Goal: Find specific page/section: Find specific page/section

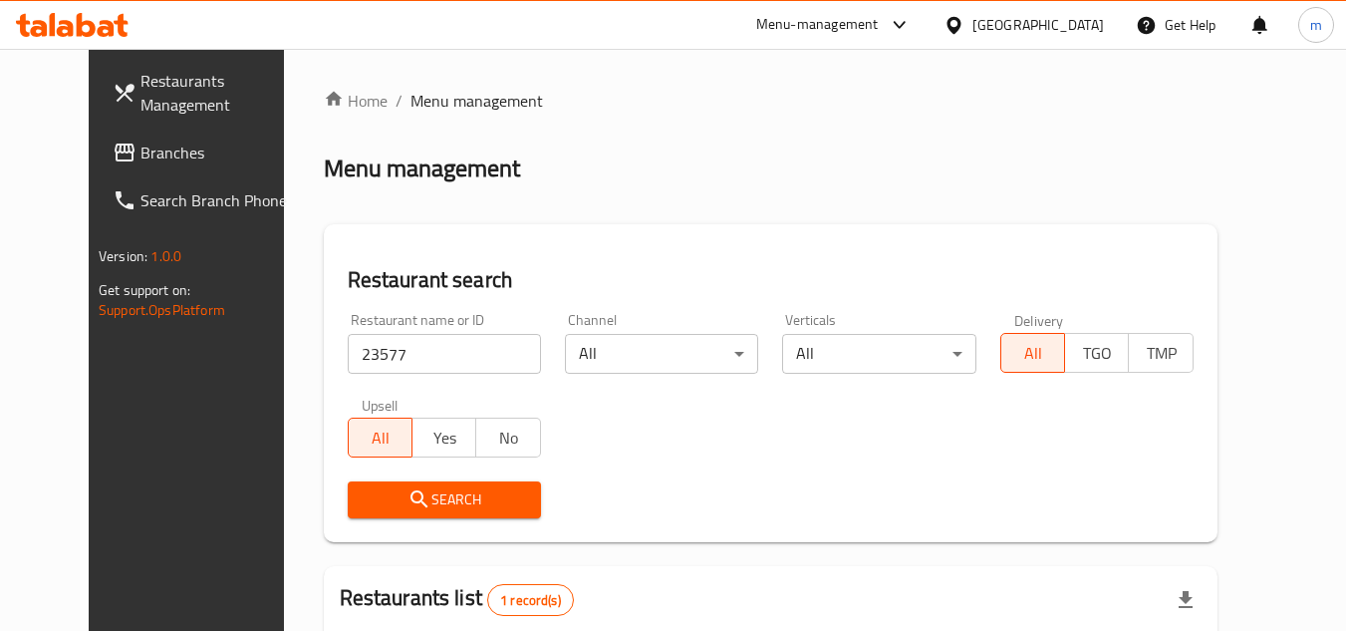
scroll to position [241, 0]
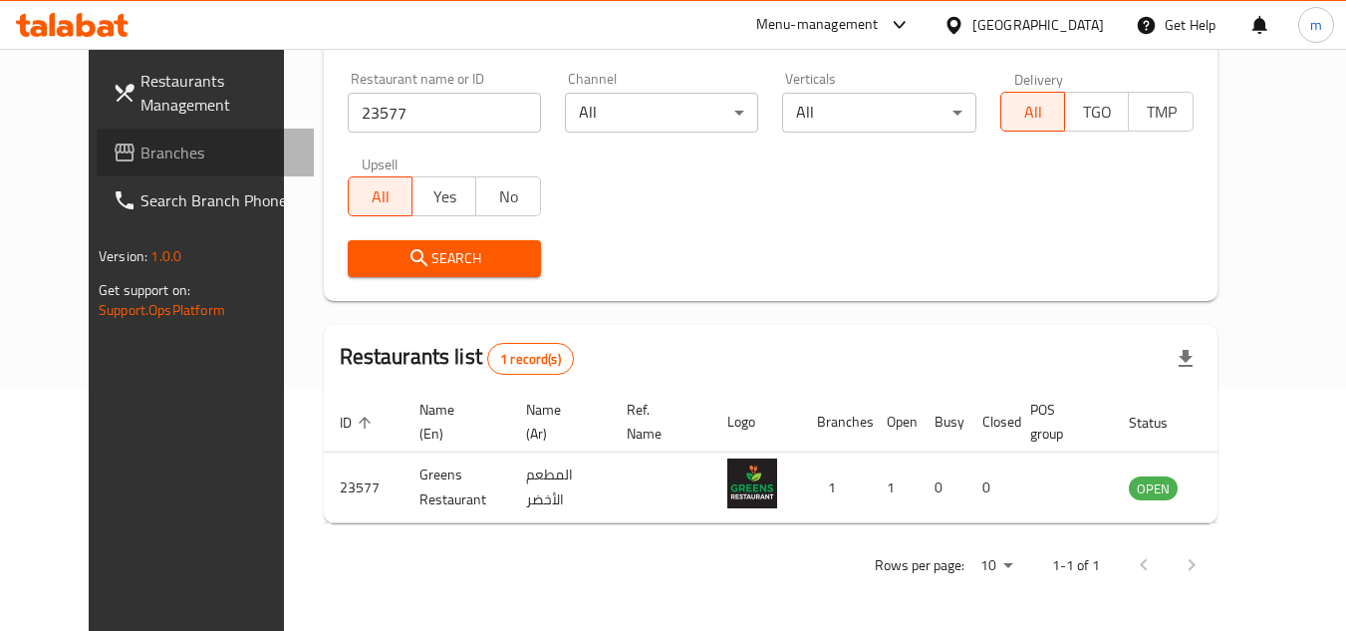
click at [140, 156] on span "Branches" at bounding box center [218, 152] width 157 height 24
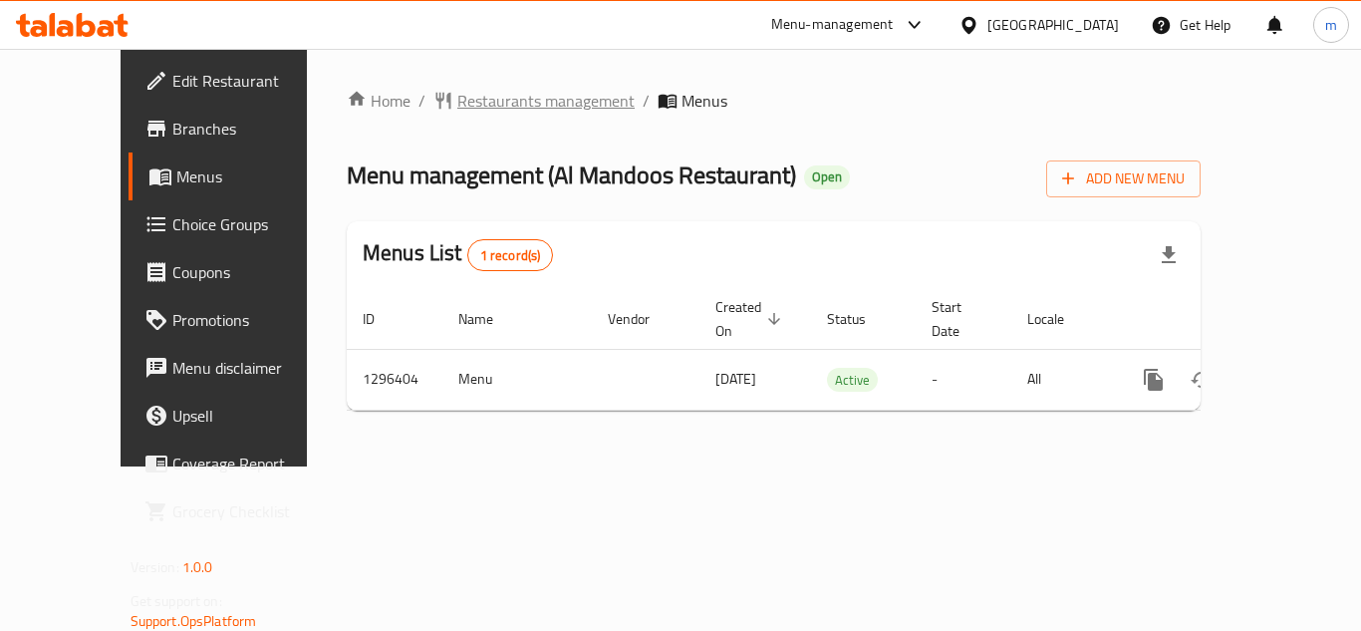
click at [487, 105] on span "Restaurants management" at bounding box center [545, 101] width 177 height 24
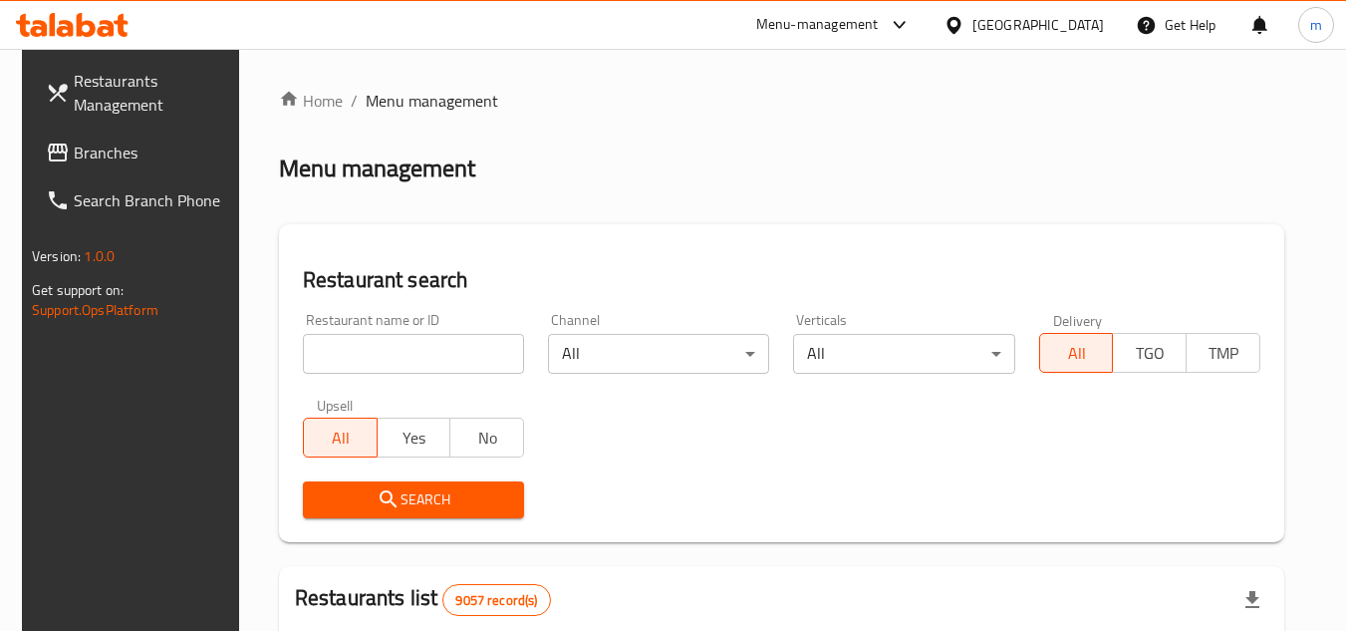
click at [419, 353] on input "search" at bounding box center [413, 354] width 221 height 40
paste input "700016"
type input "700016"
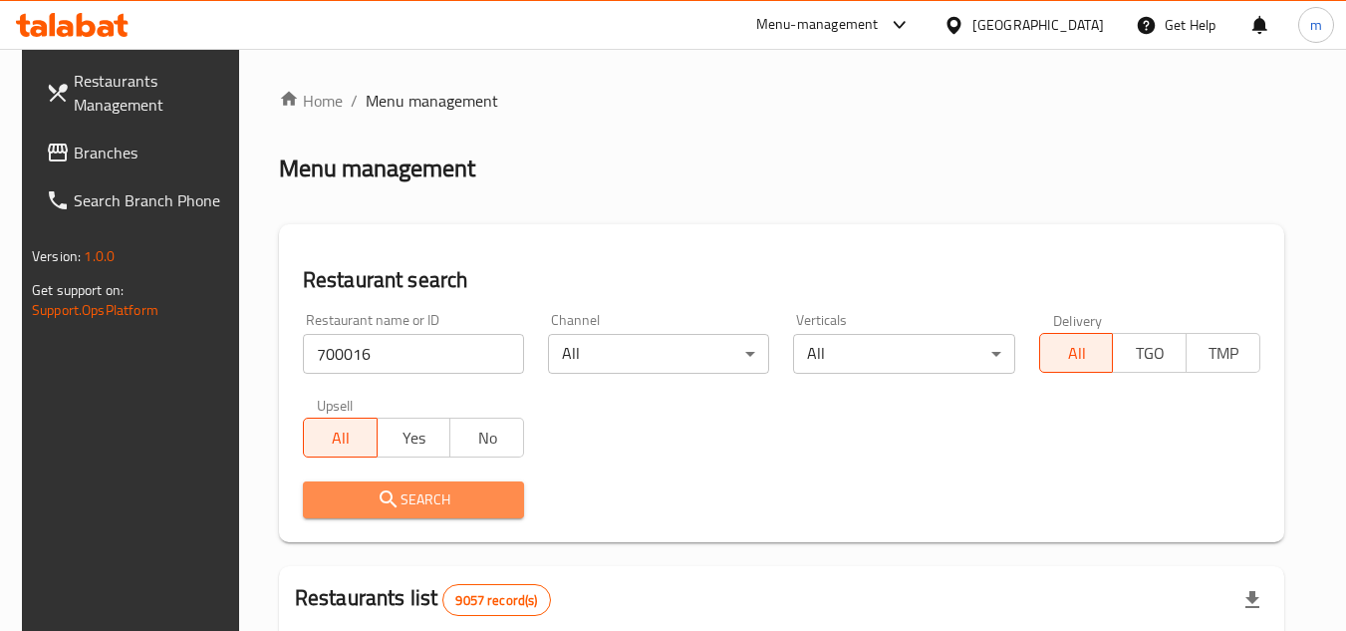
click at [395, 498] on span "Search" at bounding box center [413, 499] width 189 height 25
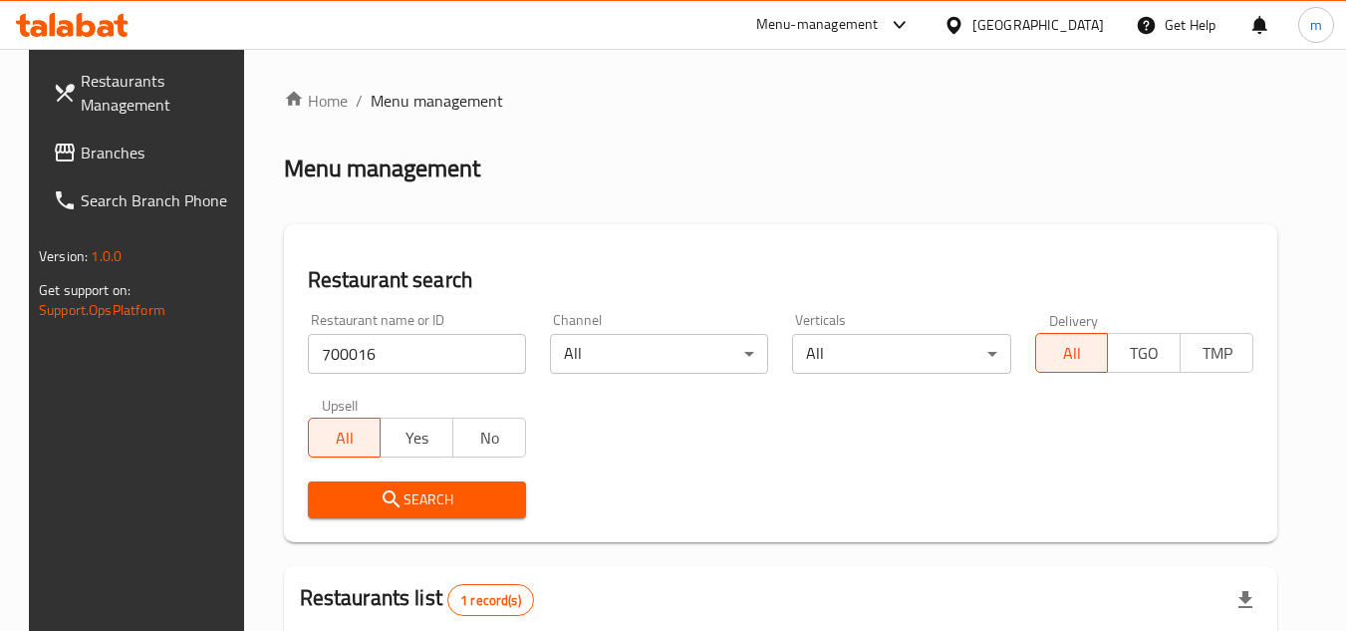
click at [95, 155] on span "Branches" at bounding box center [159, 152] width 157 height 24
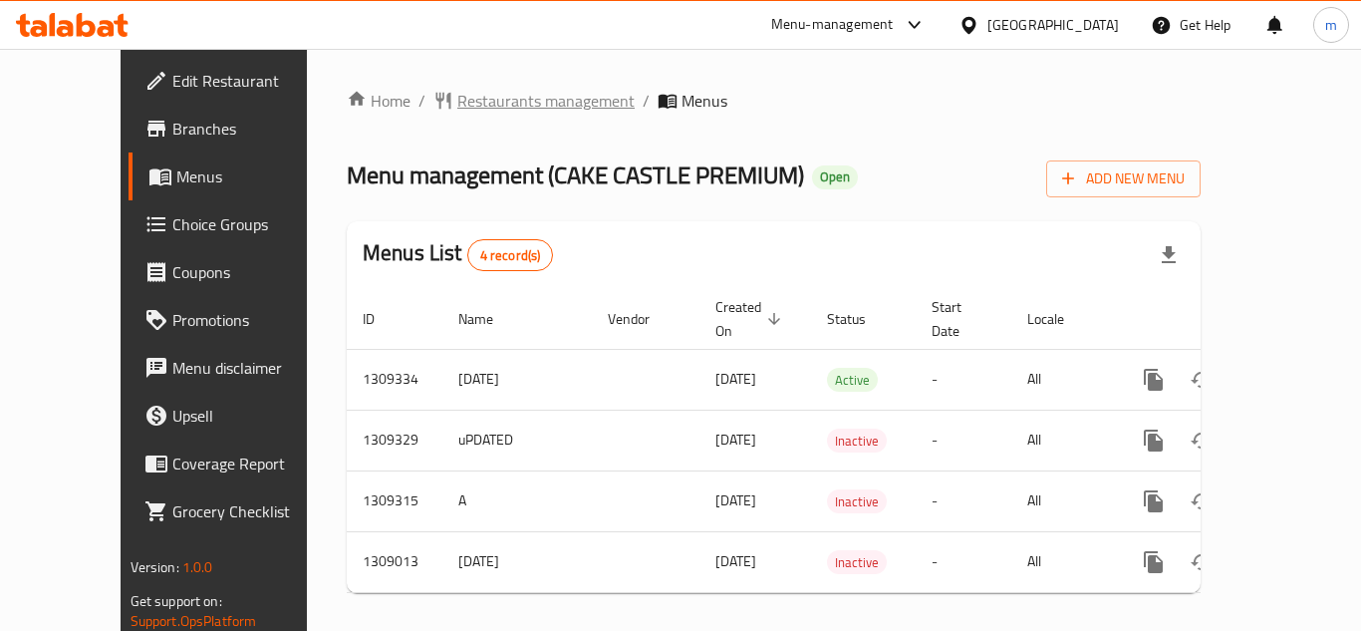
click at [504, 103] on span "Restaurants management" at bounding box center [545, 101] width 177 height 24
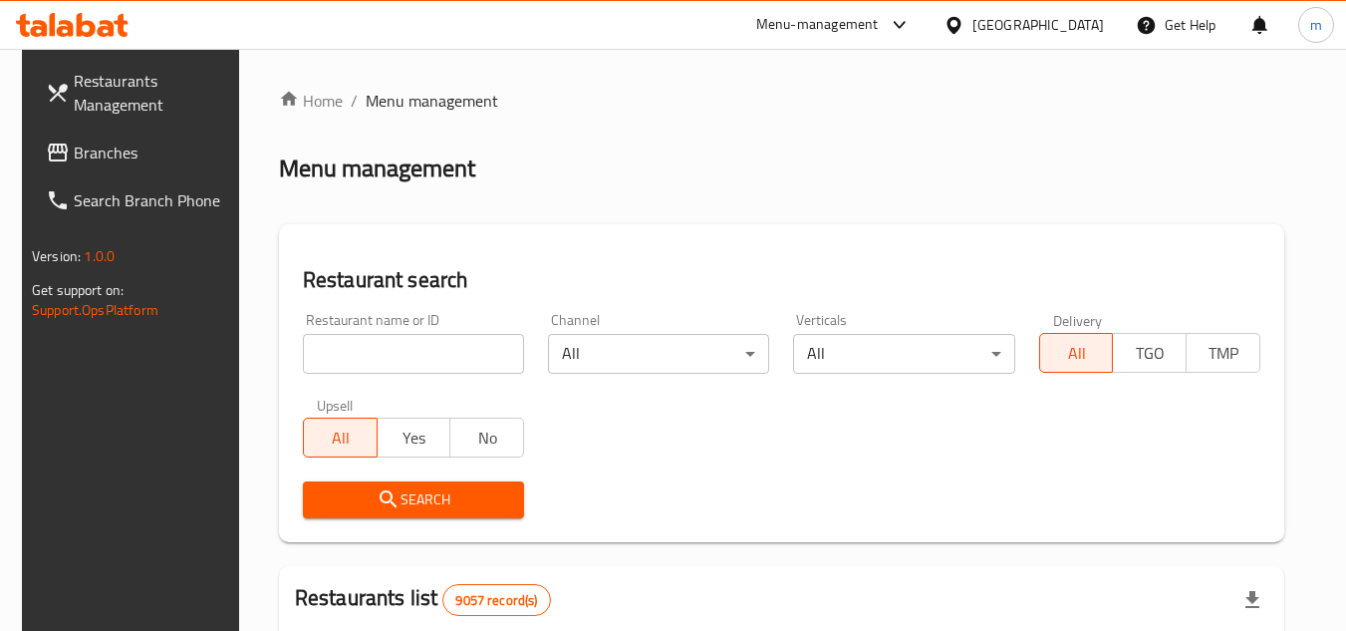
click at [405, 356] on input "search" at bounding box center [413, 354] width 221 height 40
paste input "705131"
type input "705131"
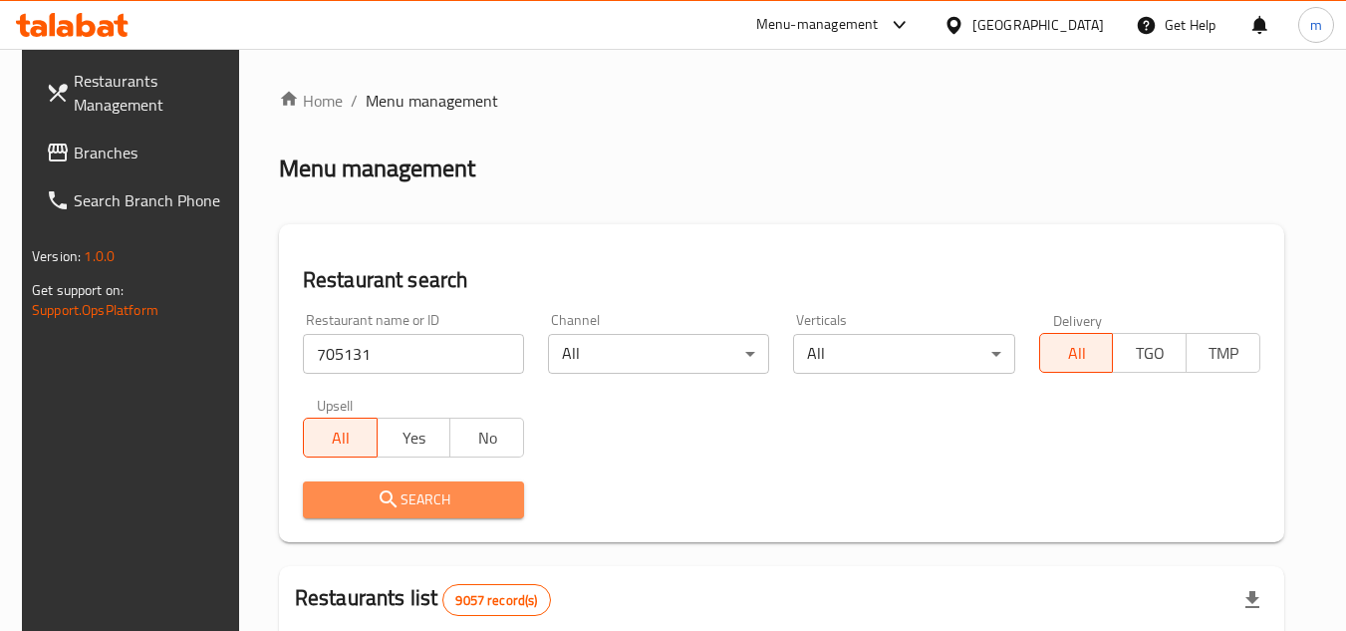
click at [377, 488] on icon "submit" at bounding box center [389, 499] width 24 height 24
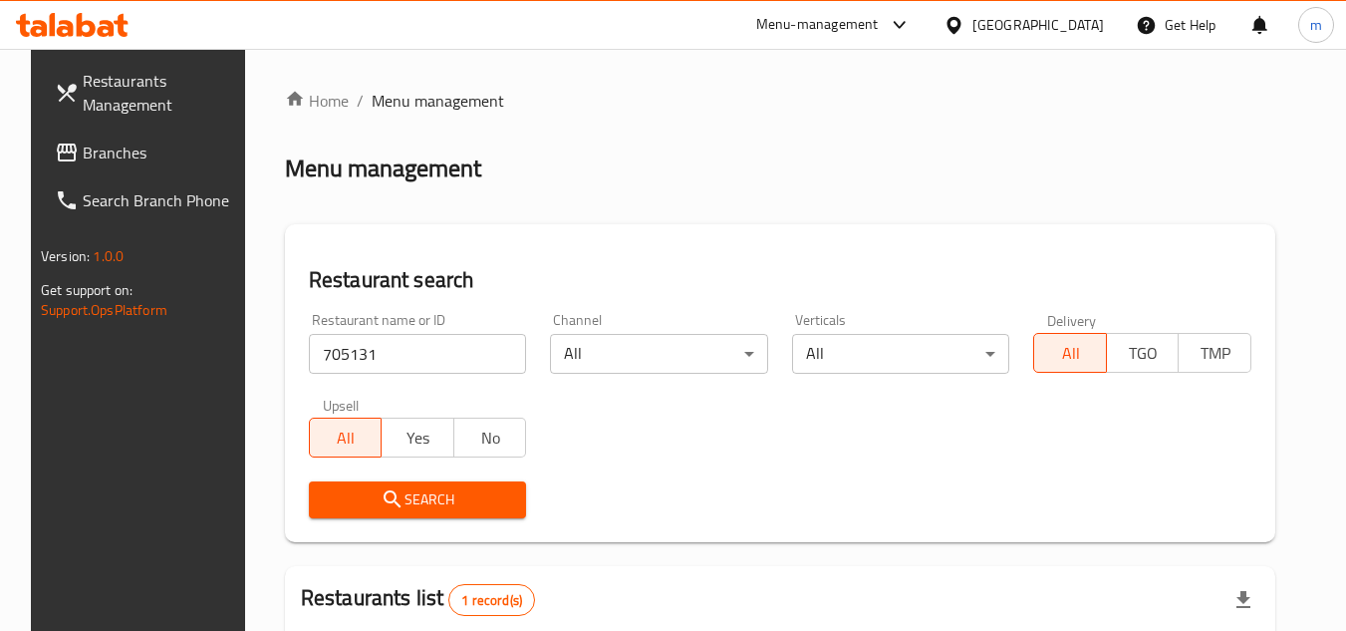
scroll to position [241, 0]
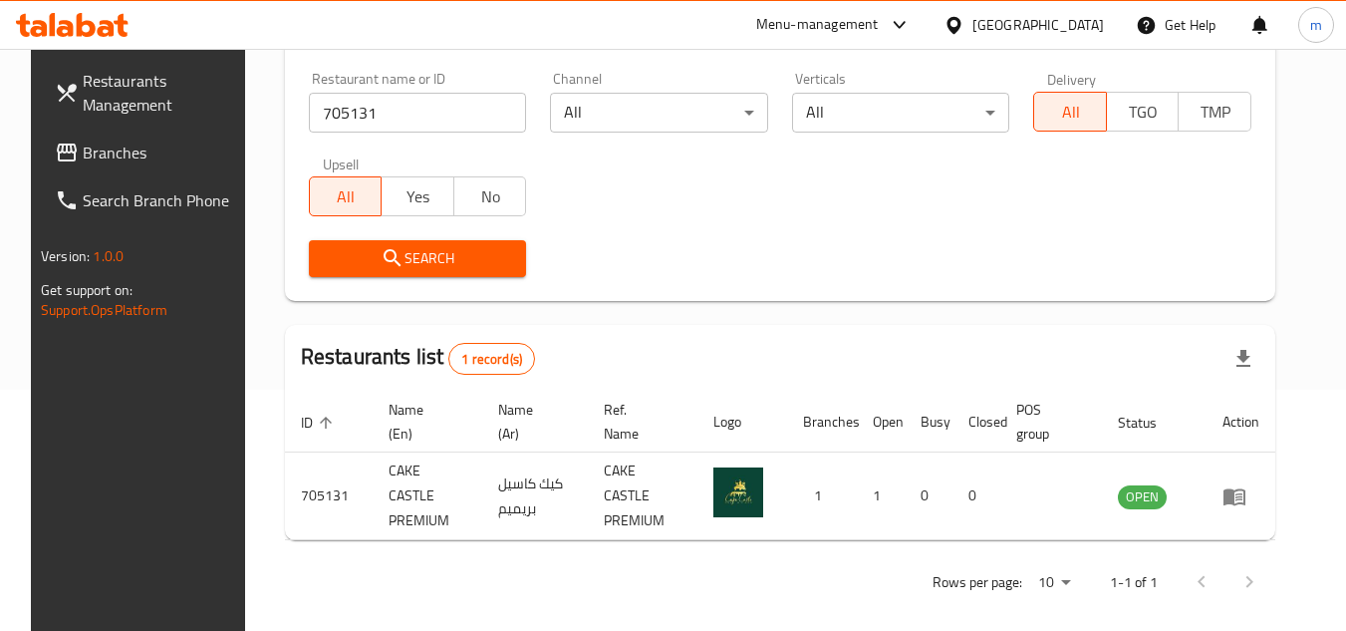
click at [965, 20] on icon at bounding box center [954, 25] width 21 height 21
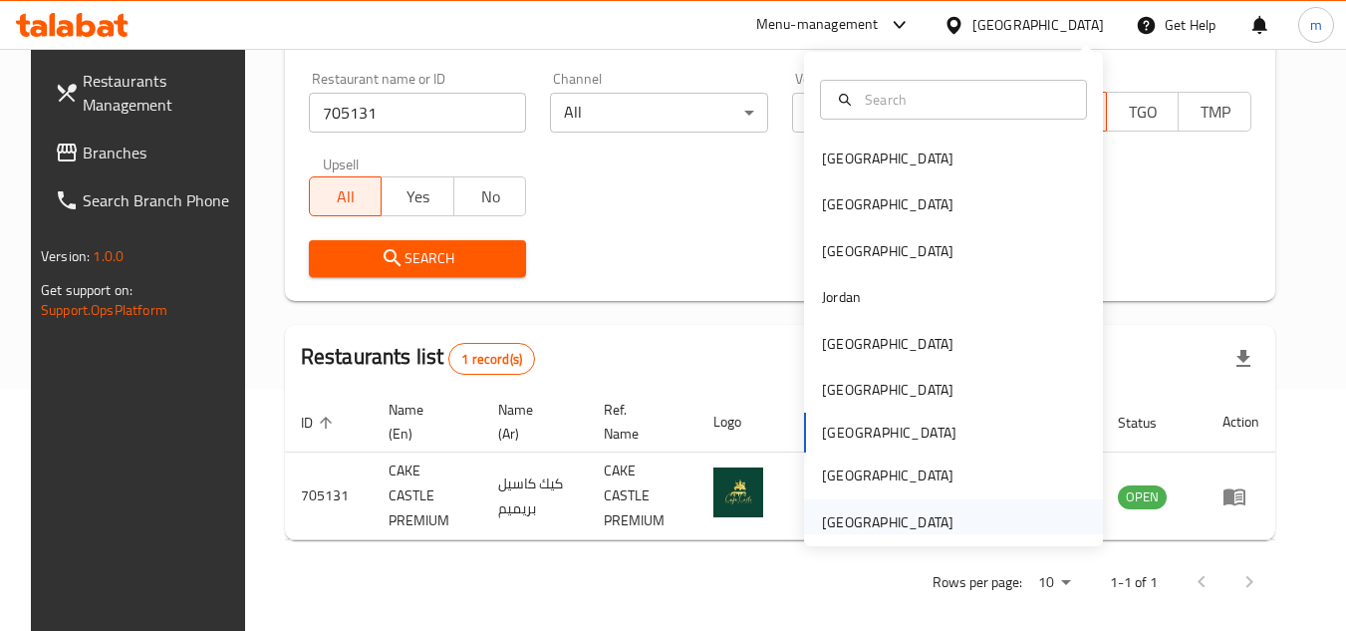
click at [841, 517] on div "[GEOGRAPHIC_DATA]" at bounding box center [888, 522] width 132 height 22
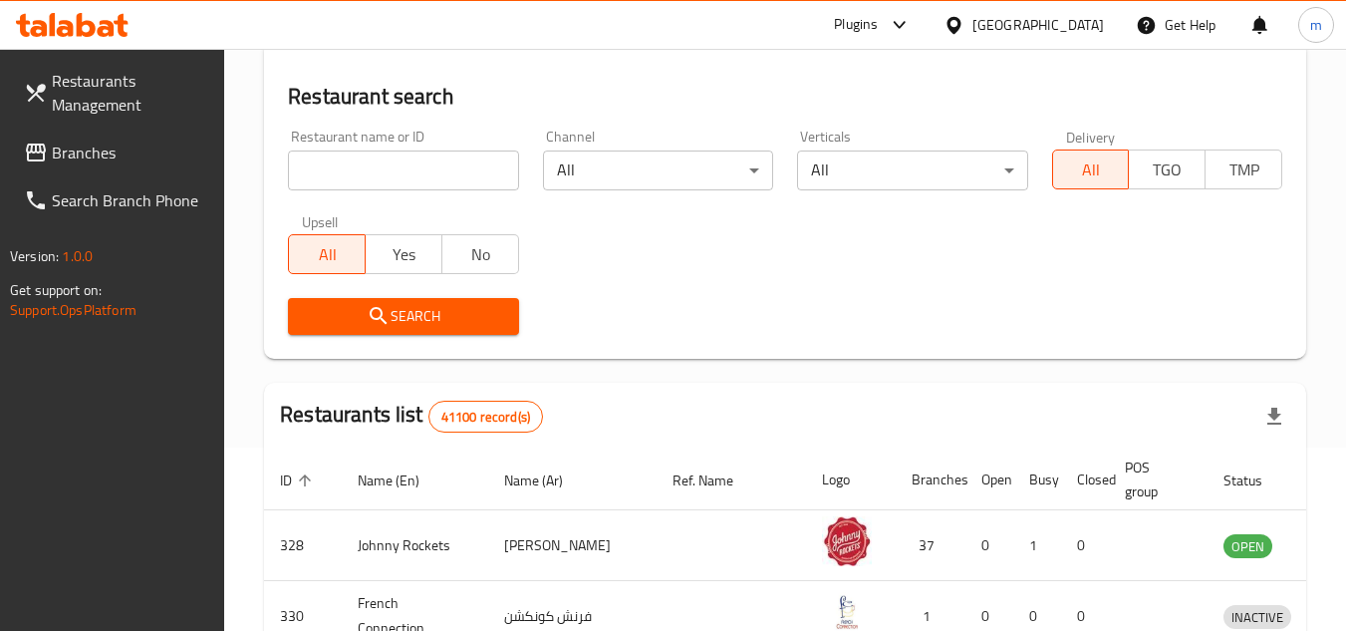
scroll to position [241, 0]
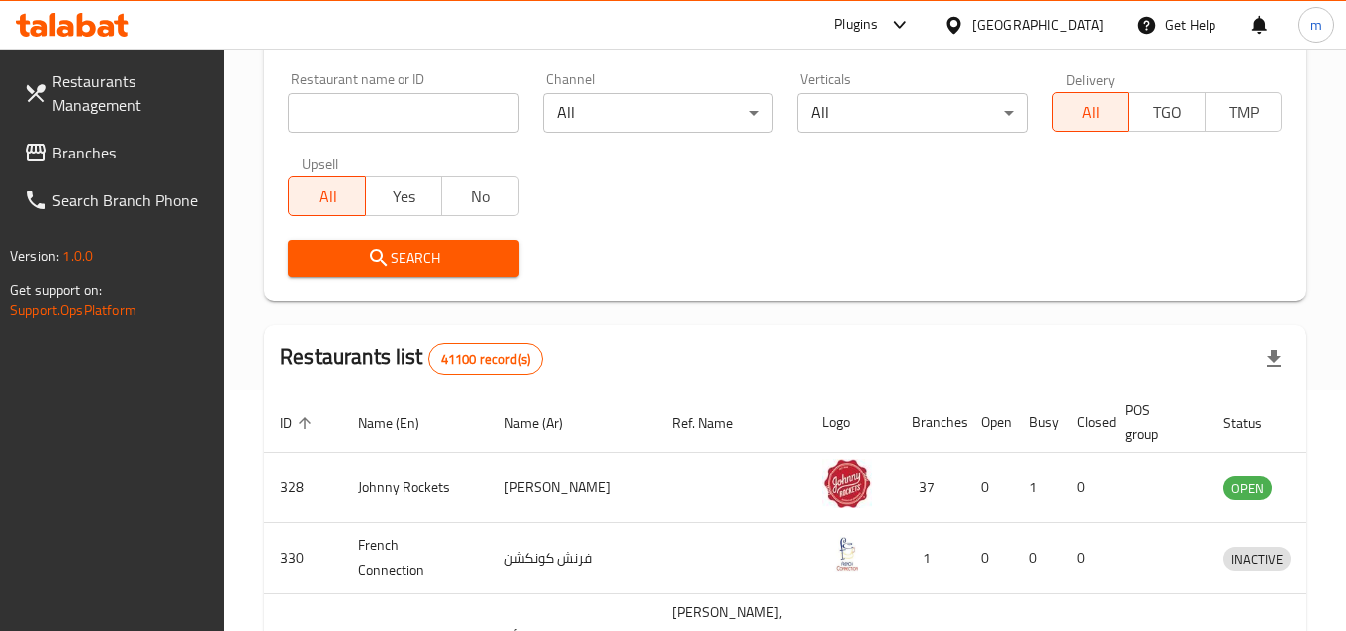
click at [152, 153] on span "Branches" at bounding box center [130, 152] width 157 height 24
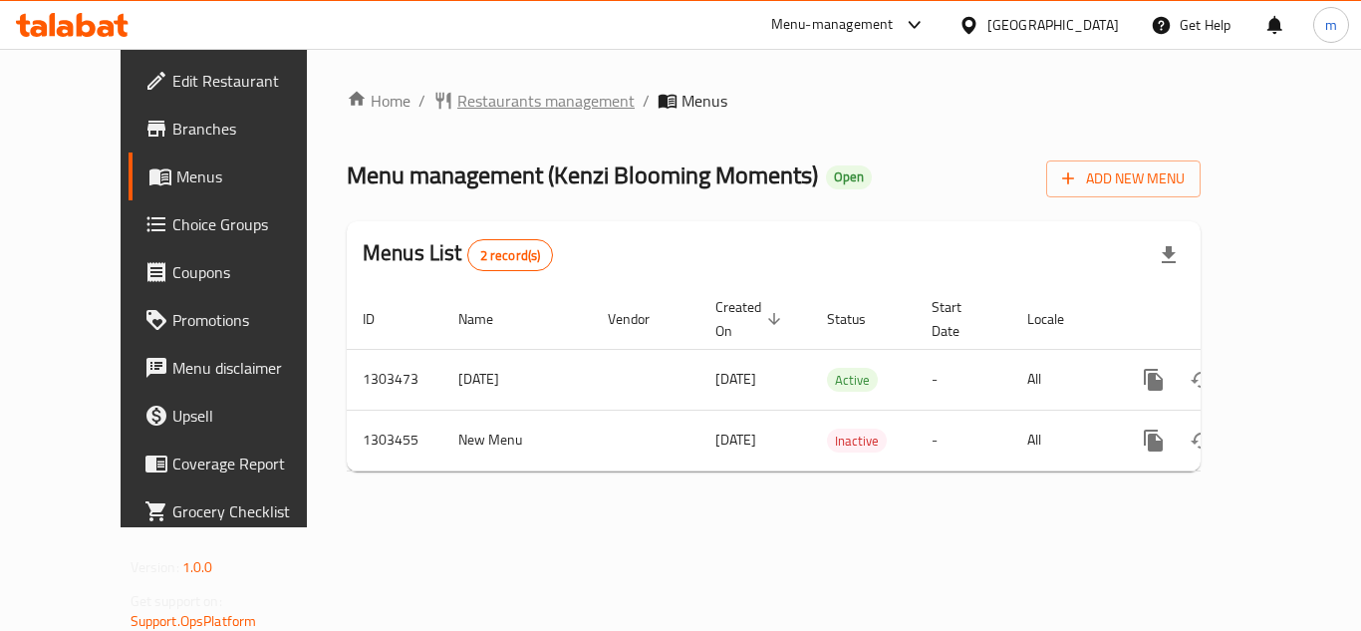
click at [471, 107] on span "Restaurants management" at bounding box center [545, 101] width 177 height 24
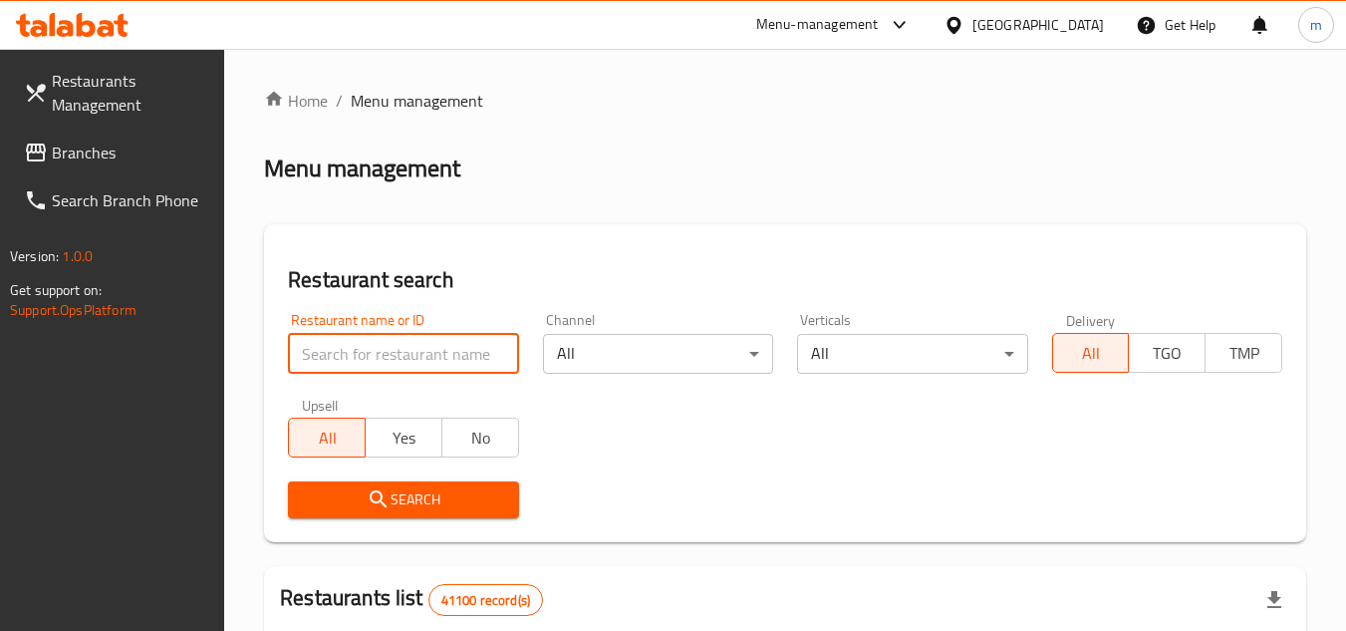
click at [355, 360] on input "search" at bounding box center [403, 354] width 230 height 40
paste input "702817"
type input "702817"
click at [367, 499] on icon "submit" at bounding box center [379, 499] width 24 height 24
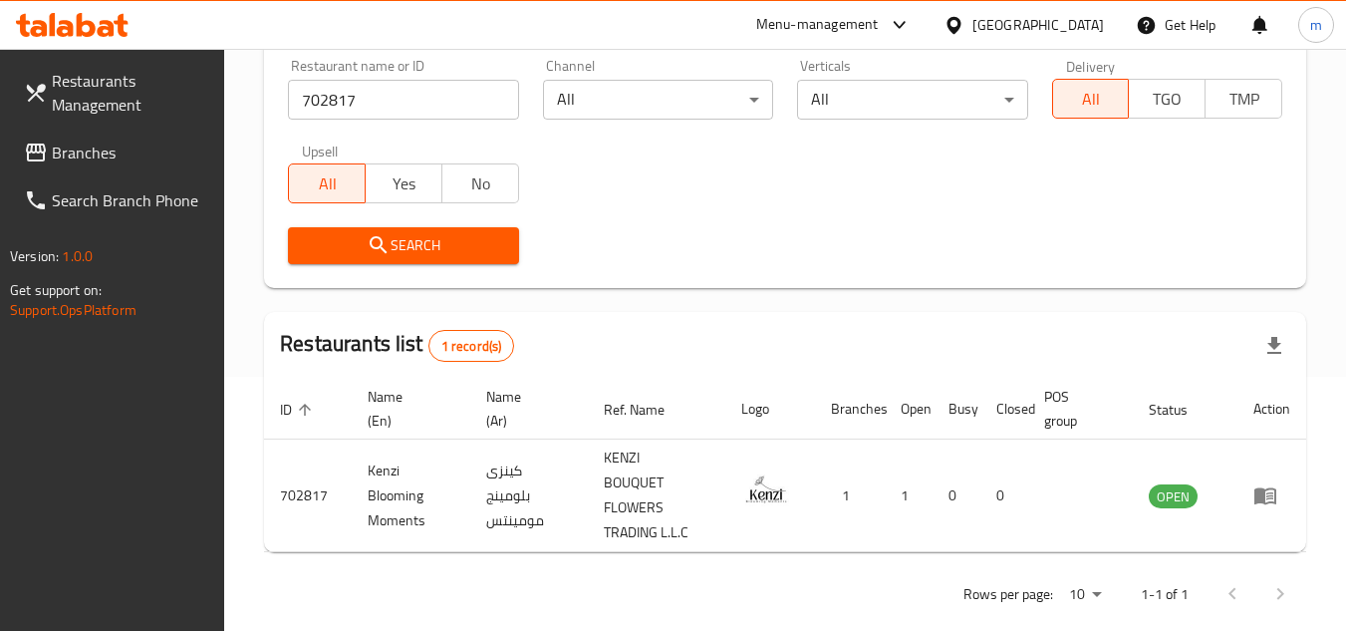
scroll to position [283, 0]
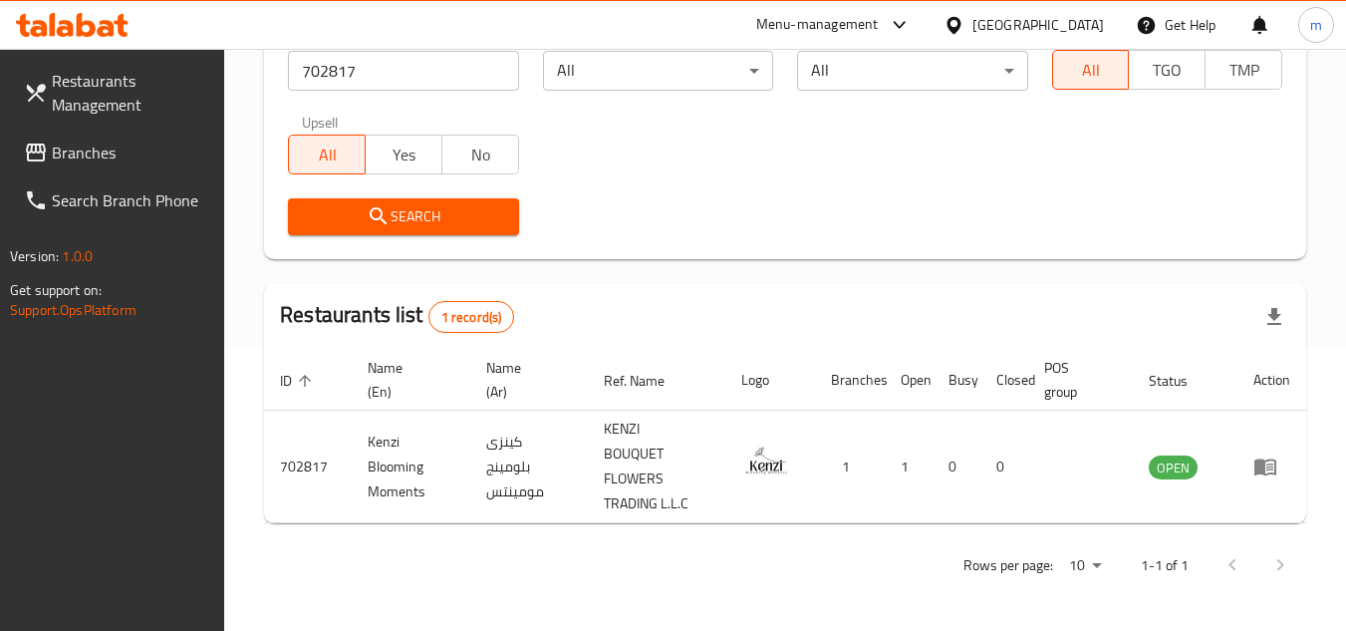
click at [1042, 27] on div "[GEOGRAPHIC_DATA]" at bounding box center [1039, 25] width 132 height 22
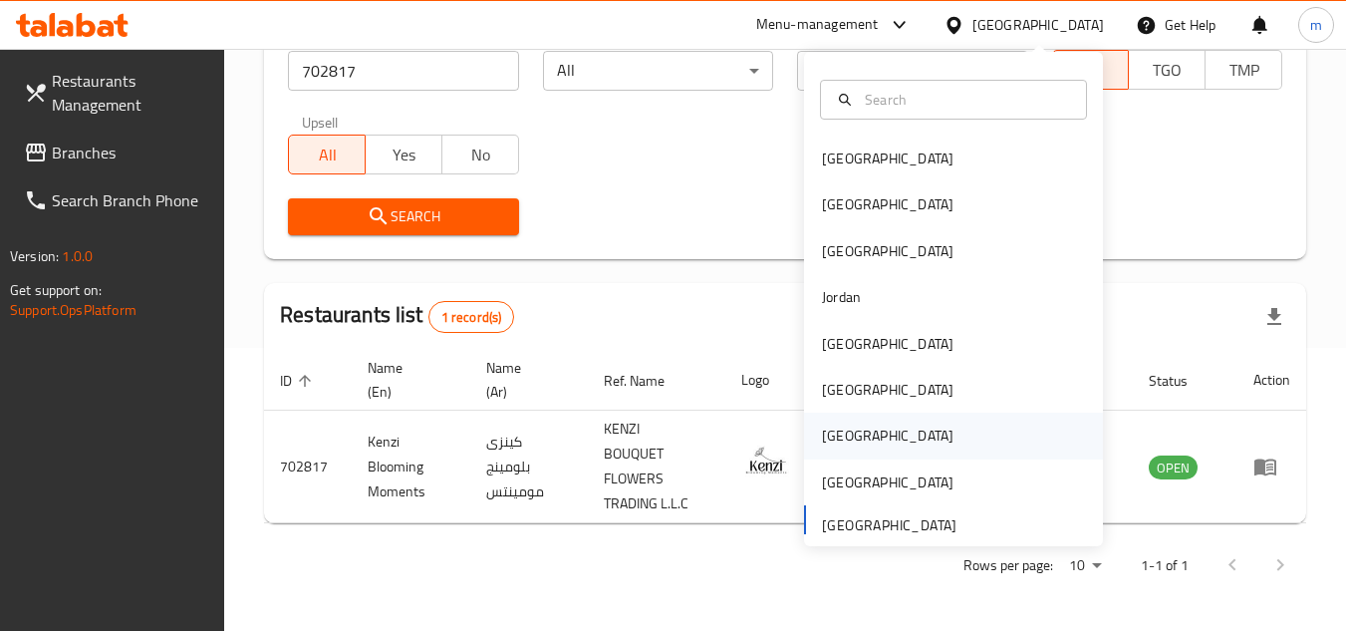
click at [823, 431] on div "[GEOGRAPHIC_DATA]" at bounding box center [888, 435] width 132 height 22
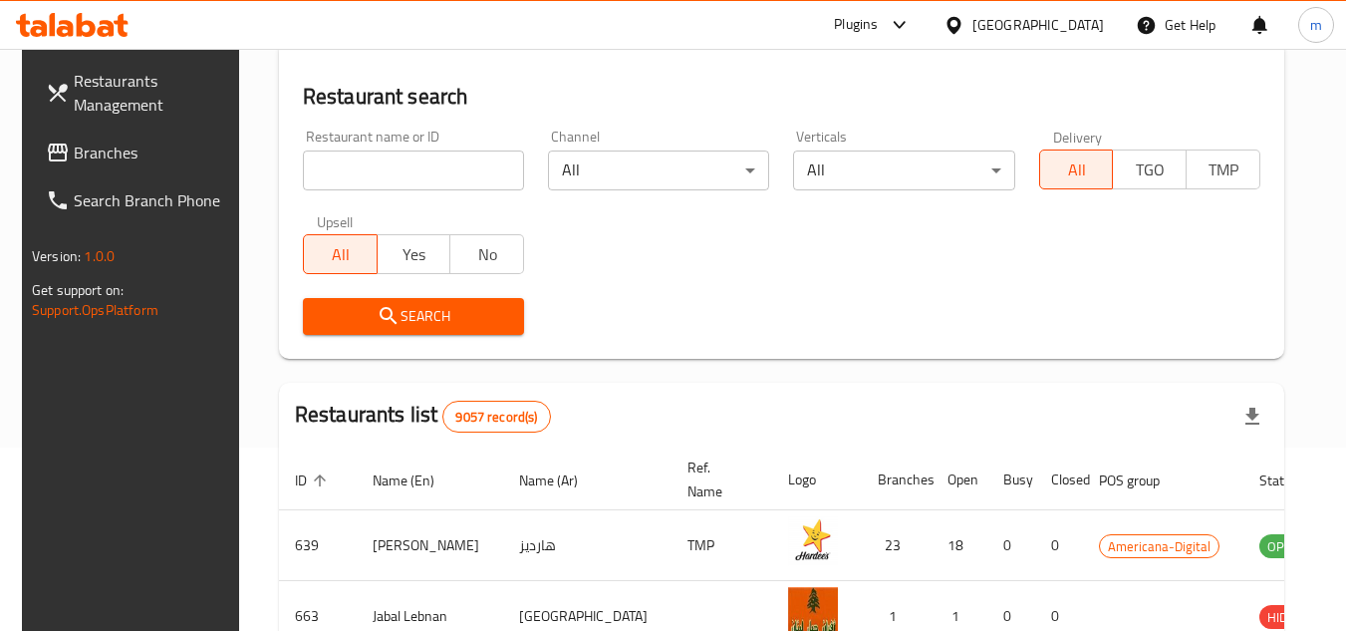
scroll to position [283, 0]
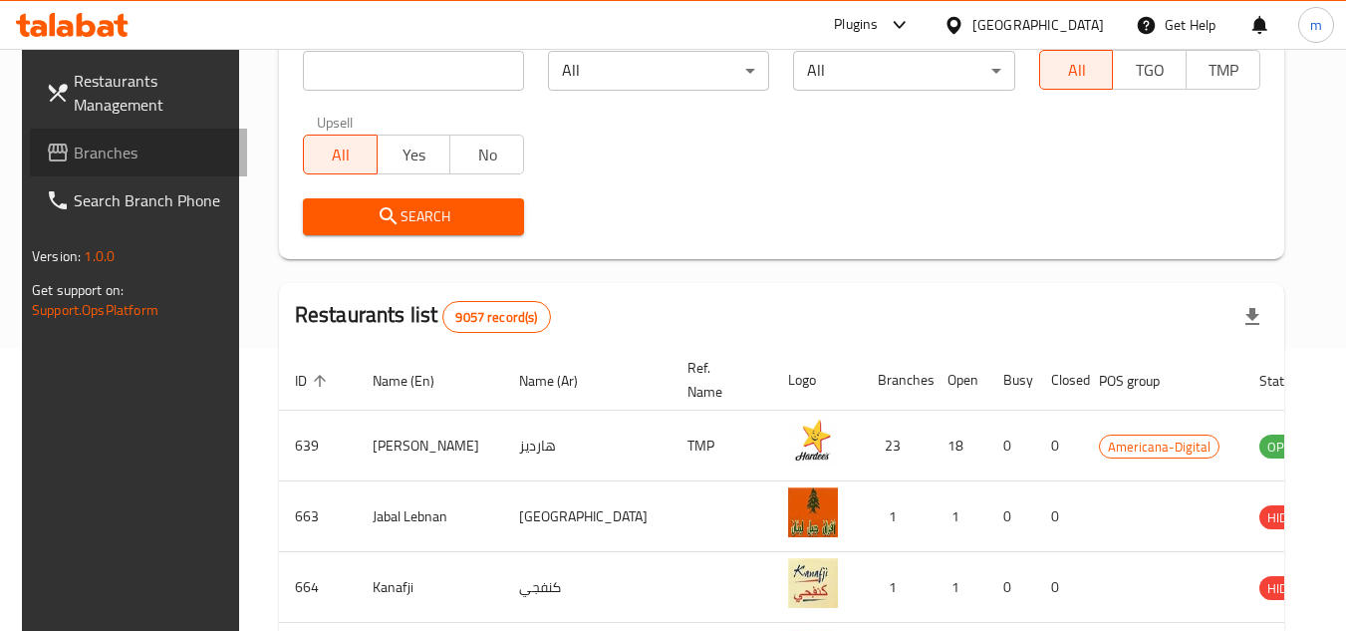
click at [46, 154] on icon at bounding box center [58, 152] width 24 height 24
